Goal: Task Accomplishment & Management: Complete application form

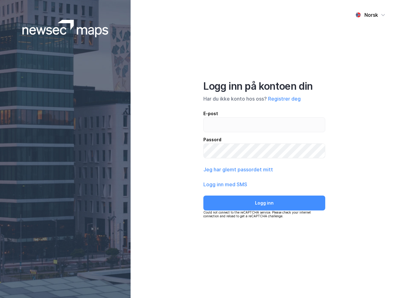
click at [199, 149] on div "Norsk Logg inn på kontoen din Har du ikke konto hos oss? Registrer deg E-post P…" at bounding box center [264, 149] width 267 height 298
click at [65, 29] on img at bounding box center [65, 28] width 86 height 17
click at [370, 15] on div "Norsk" at bounding box center [371, 14] width 14 height 7
click at [284, 99] on button "Registrer deg" at bounding box center [284, 98] width 33 height 7
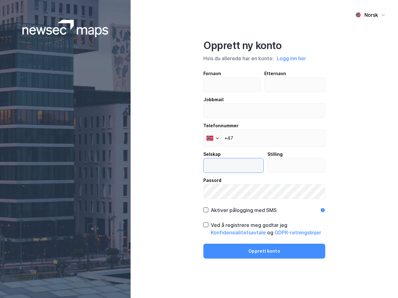
click at [237, 170] on input "text" at bounding box center [234, 166] width 60 height 14
click at [225, 185] on label "Passord" at bounding box center [264, 188] width 122 height 22
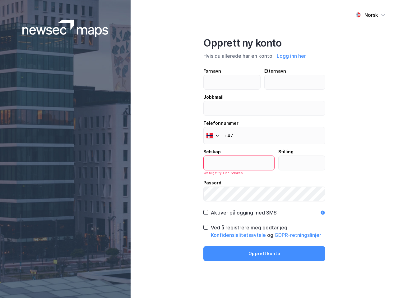
click at [264, 203] on div "Opprett ny konto Hvis du allerede har en konto: Logg inn her Fornavn Etternavn …" at bounding box center [264, 149] width 122 height 224
